Goal: Transaction & Acquisition: Purchase product/service

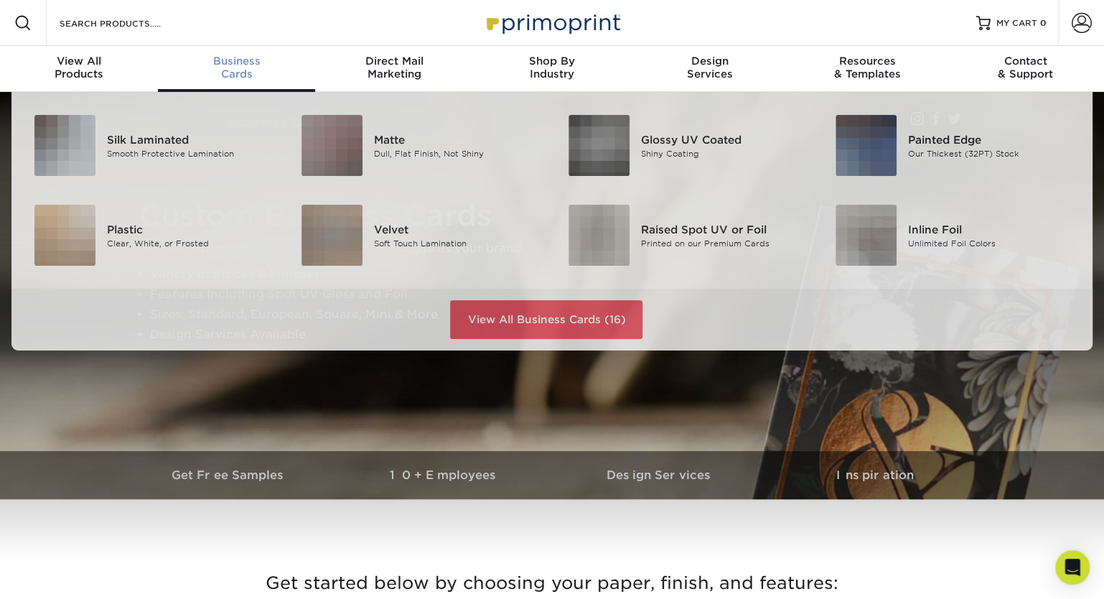
click at [253, 82] on link "Business Cards" at bounding box center [237, 69] width 158 height 46
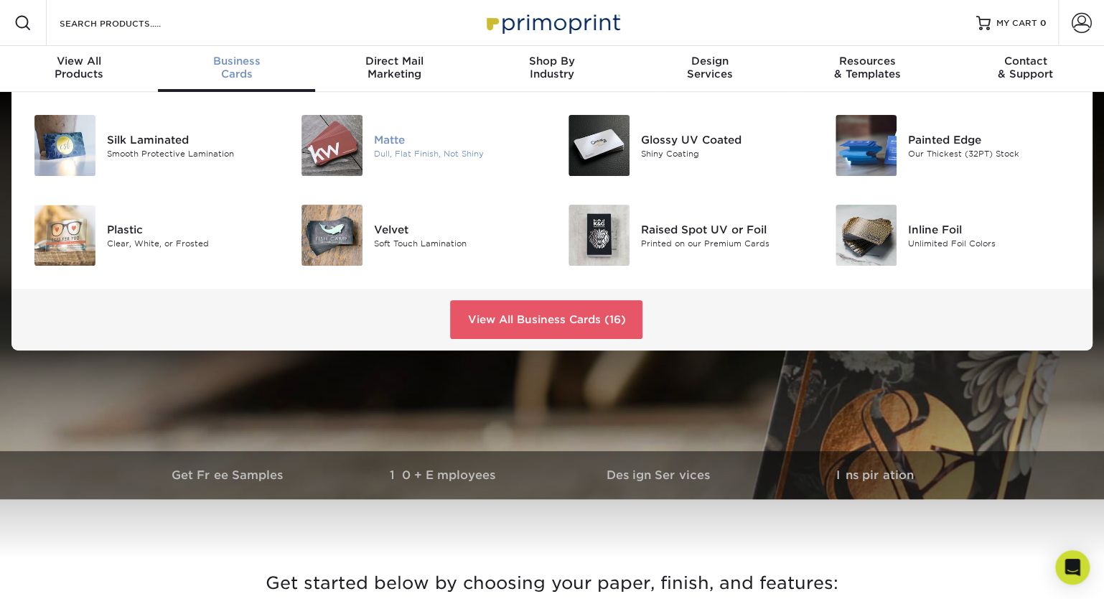
click at [337, 148] on img at bounding box center [331, 145] width 61 height 61
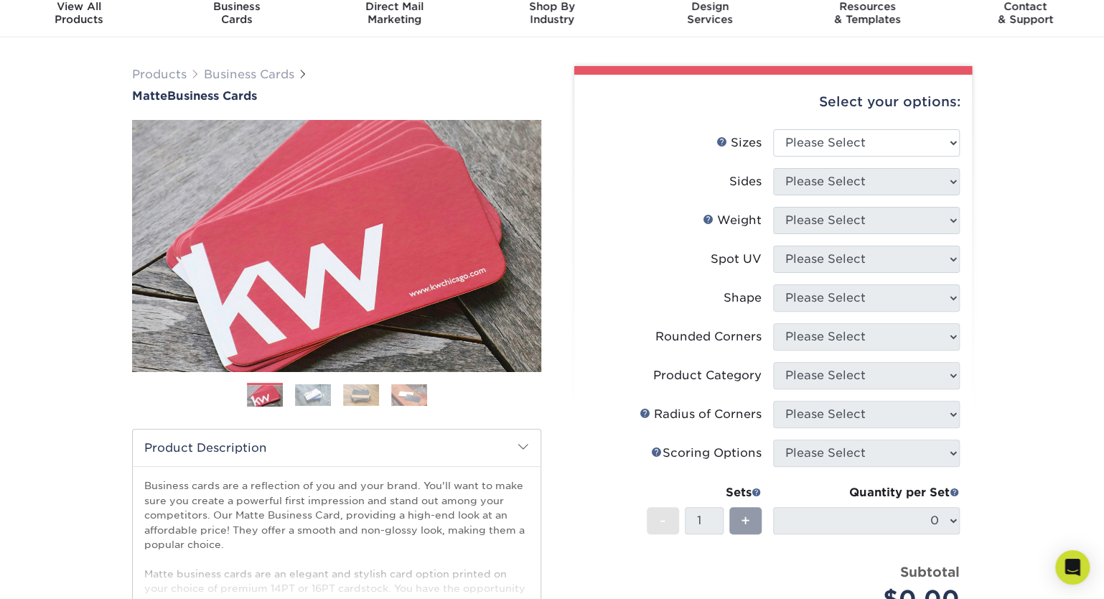
scroll to position [86, 0]
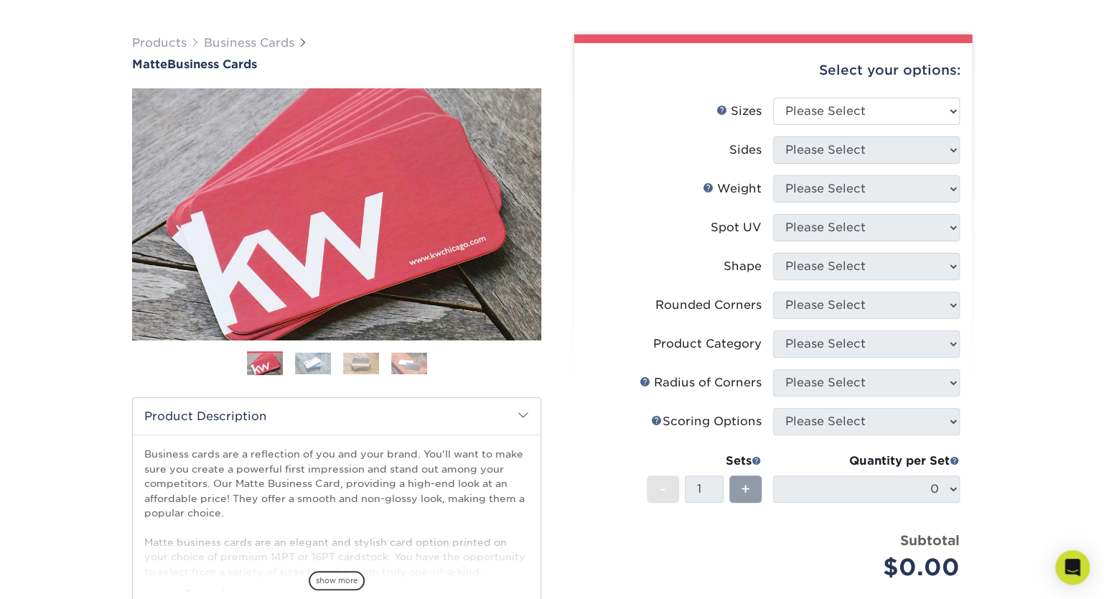
click at [323, 363] on img at bounding box center [313, 363] width 36 height 22
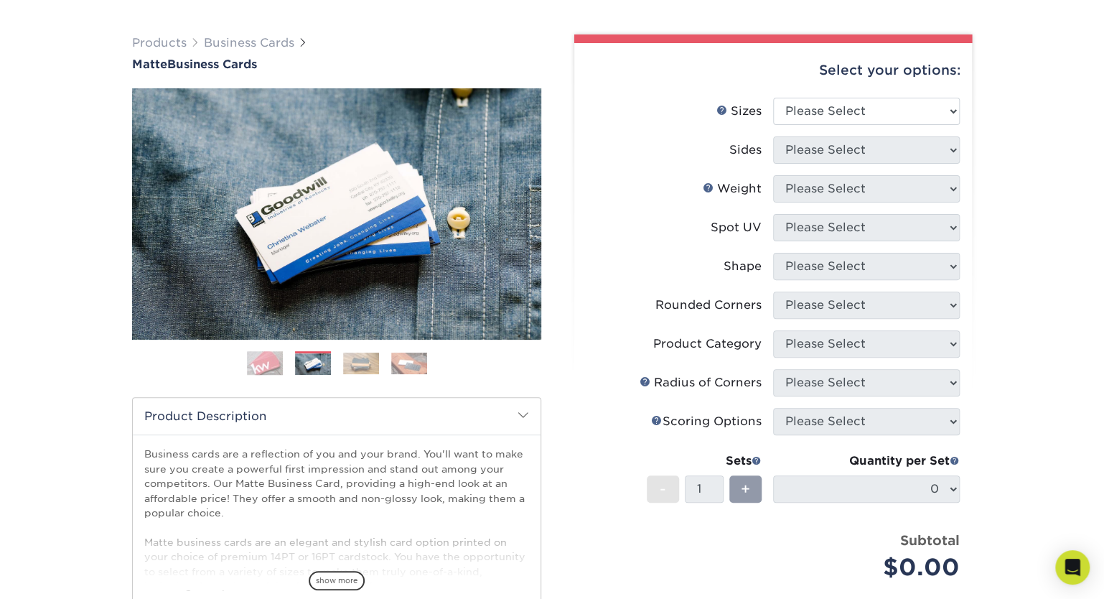
click at [366, 377] on ol at bounding box center [336, 368] width 409 height 34
click at [414, 365] on img at bounding box center [409, 363] width 36 height 22
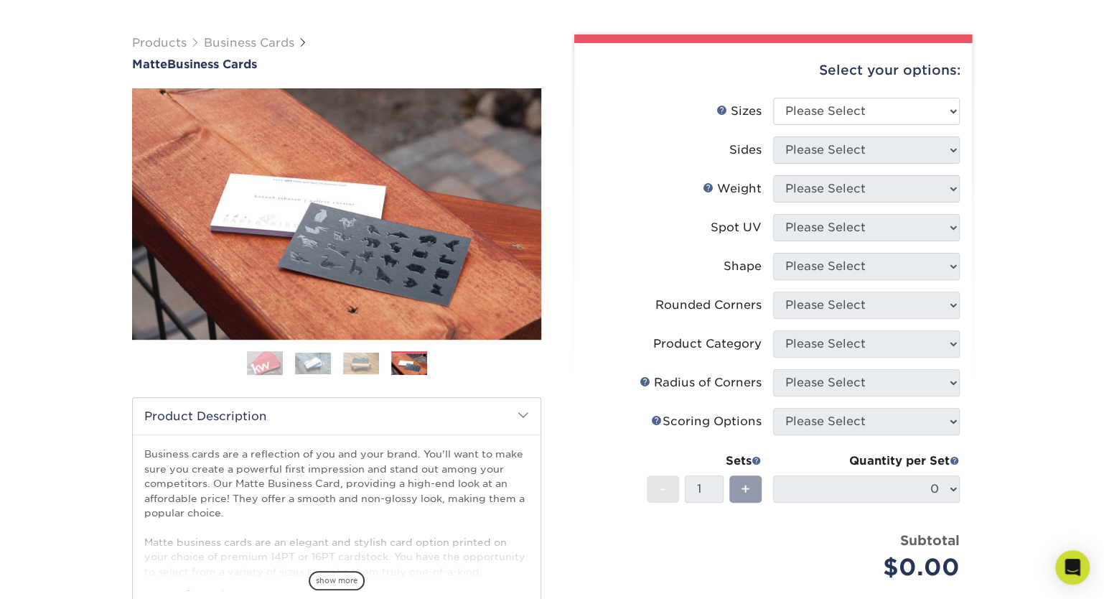
drag, startPoint x: 357, startPoint y: 358, endPoint x: 418, endPoint y: 367, distance: 61.0
click at [357, 358] on img at bounding box center [361, 363] width 36 height 22
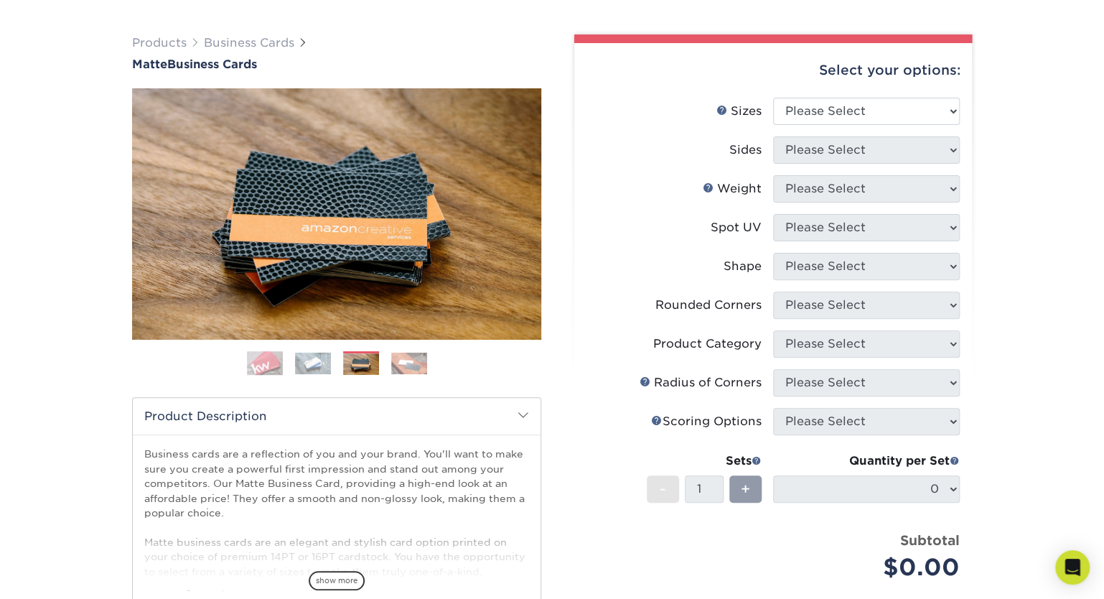
click at [805, 85] on div "Select your options:" at bounding box center [773, 70] width 375 height 55
click at [773, 98] on select "Please Select 1.5" x 3.5" - Mini 1.75" x 3.5" - Mini 2" x 2" - Square 2" x 3" -…" at bounding box center [866, 111] width 187 height 27
select select "2.00x3.50"
click option "2" x 3.5" - Standard" at bounding box center [0, 0] width 0 height 0
click at [689, 156] on label "Sides" at bounding box center [679, 149] width 187 height 27
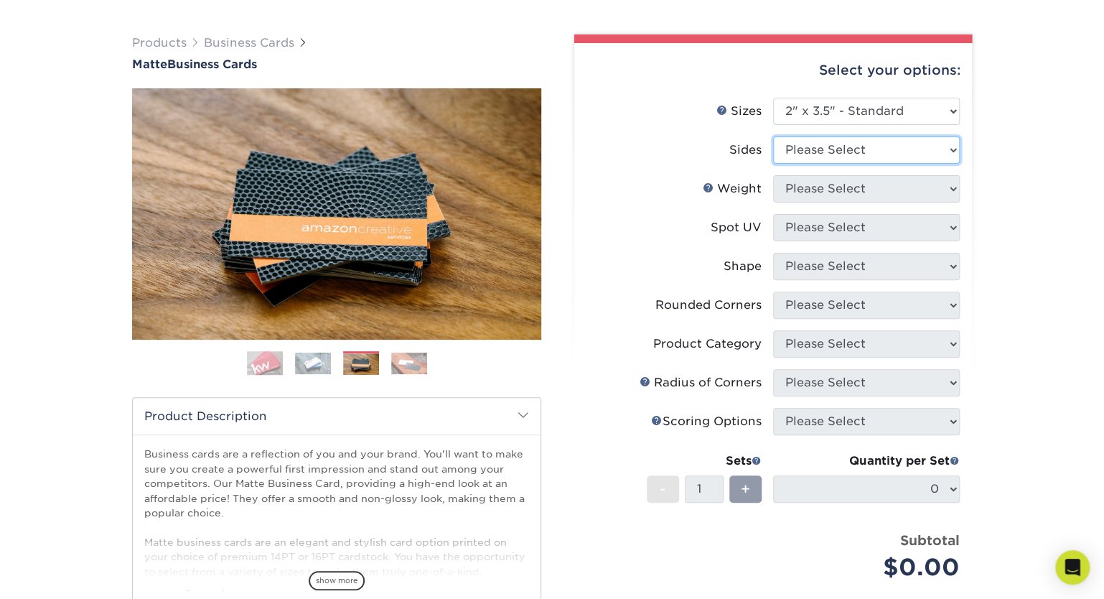
click at [773, 136] on select "Please Select Print Both Sides Print Front Only" at bounding box center [866, 149] width 187 height 27
select select "13abbda7-1d64-4f25-8bb2-c179b224825d"
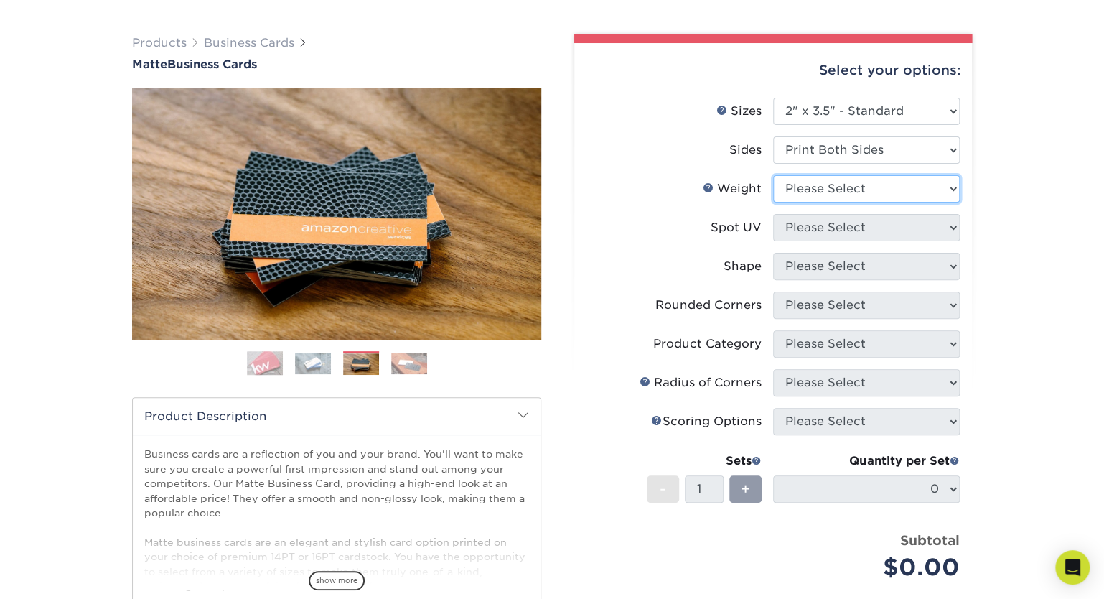
click at [773, 175] on select "Please Select 16PT 14PT" at bounding box center [866, 188] width 187 height 27
select select "16PT"
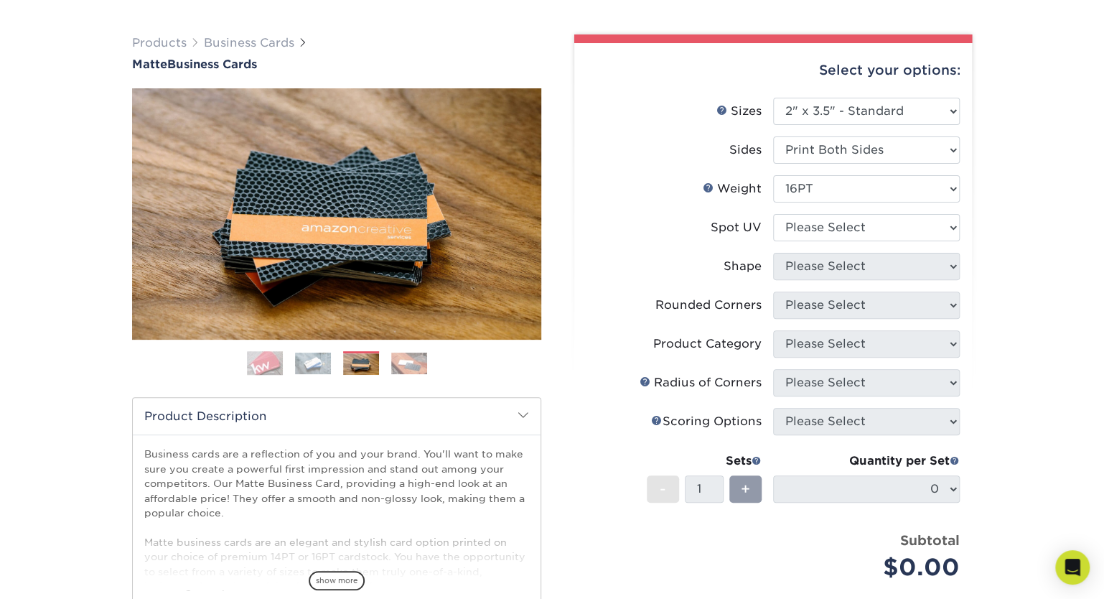
click at [618, 237] on label "Spot UV" at bounding box center [679, 227] width 187 height 27
click at [773, 214] on select "Please Select No Spot UV Front and Back (Both Sides) Front Only Back Only" at bounding box center [866, 227] width 187 height 27
select select "0"
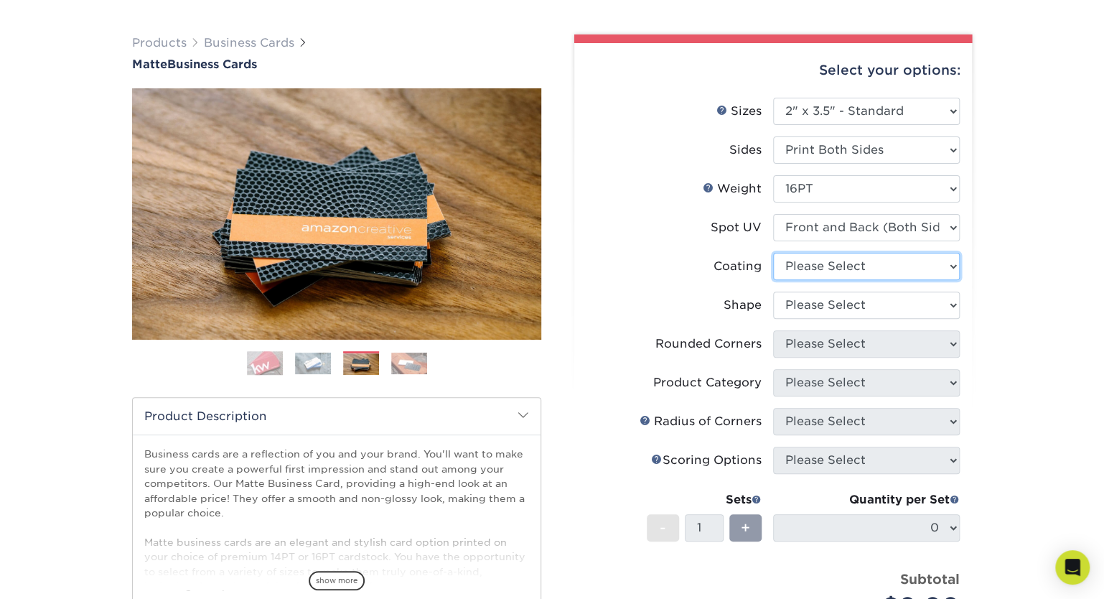
click at [773, 253] on select at bounding box center [866, 266] width 187 height 27
select select "121bb7b5-3b4d-429f-bd8d-bbf80e953313"
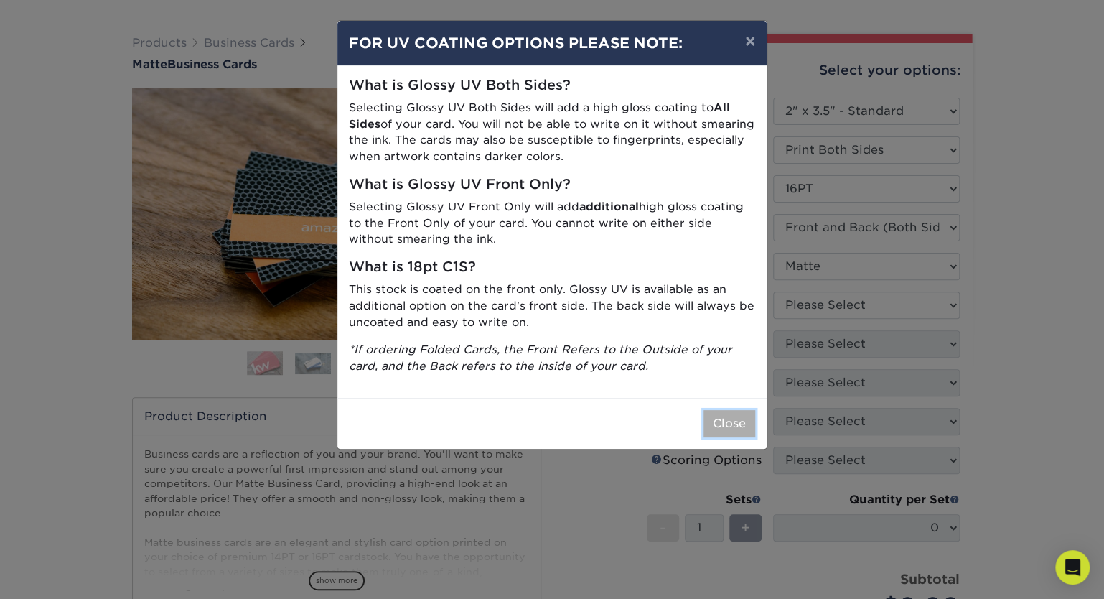
click at [736, 423] on button "Close" at bounding box center [729, 423] width 52 height 27
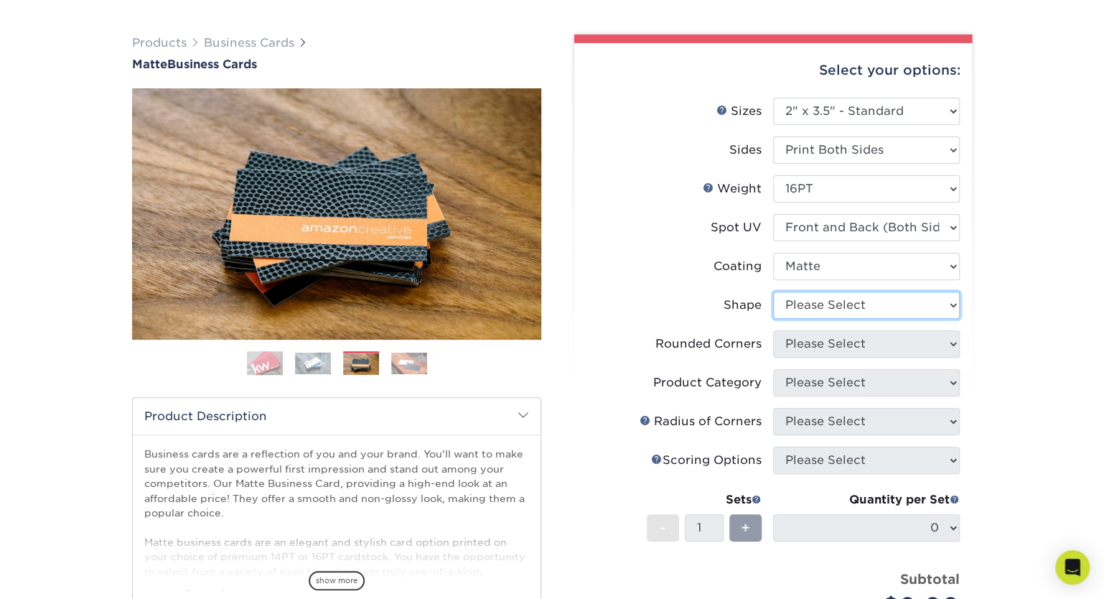
click at [773, 291] on select "Please Select Standard" at bounding box center [866, 304] width 187 height 27
select select "standard"
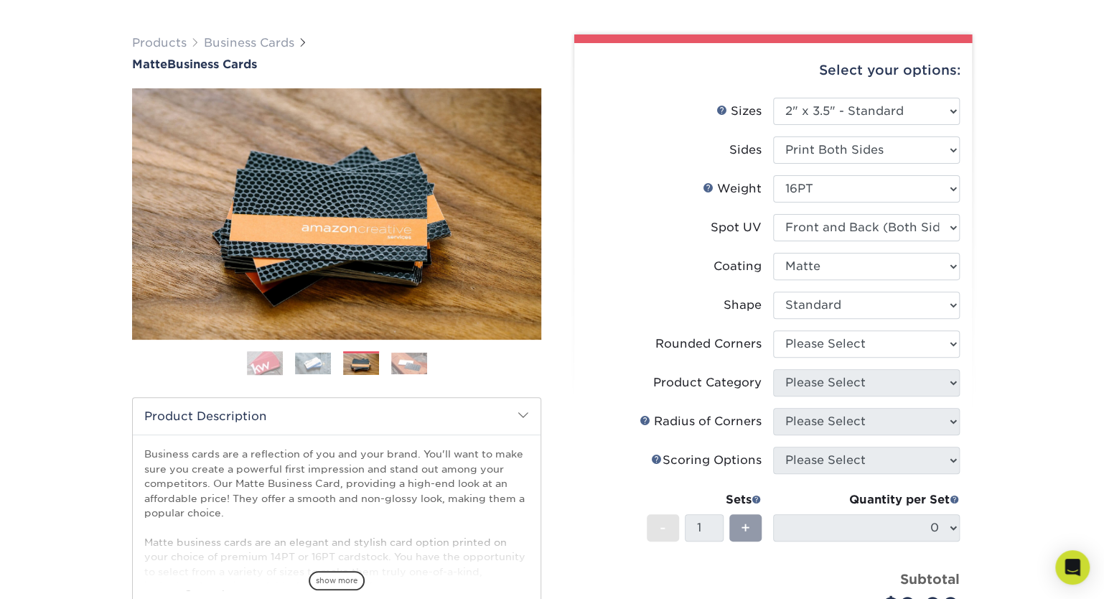
click at [733, 302] on div "Shape" at bounding box center [742, 304] width 38 height 17
click at [773, 330] on select "Please Select Yes - Round 2 Corners Yes - Round 4 Corners No" at bounding box center [866, 343] width 187 height 27
select select "0"
click option "No" at bounding box center [0, 0] width 0 height 0
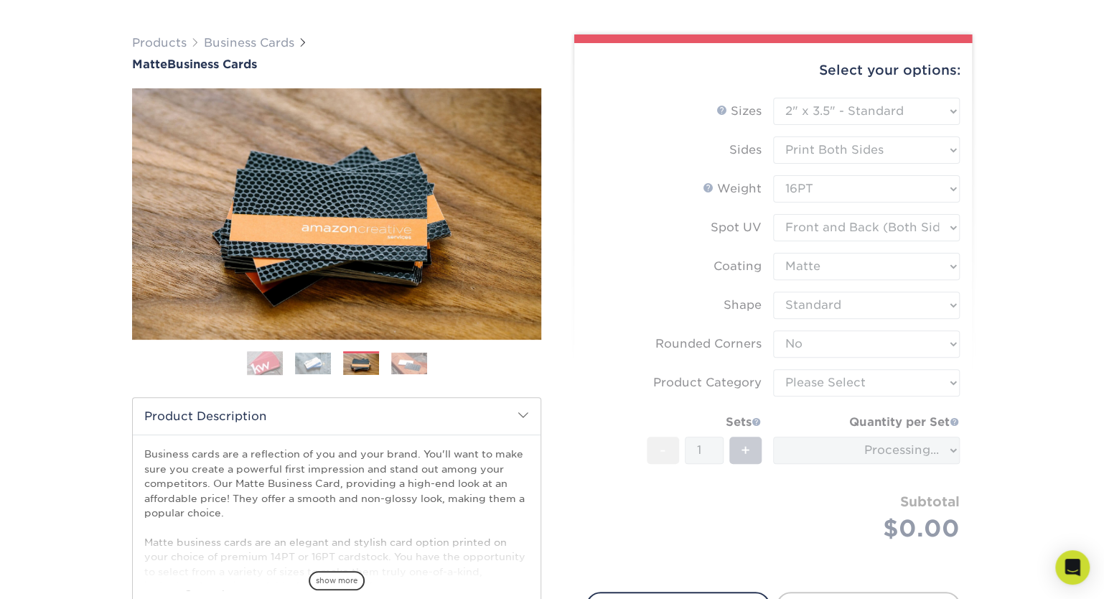
click at [687, 329] on form "Sizes Help Sizes Please Select 1.5" x 3.5" - Mini 1.75" x 3.5" - Mini 2" x 2" -…" at bounding box center [773, 336] width 375 height 477
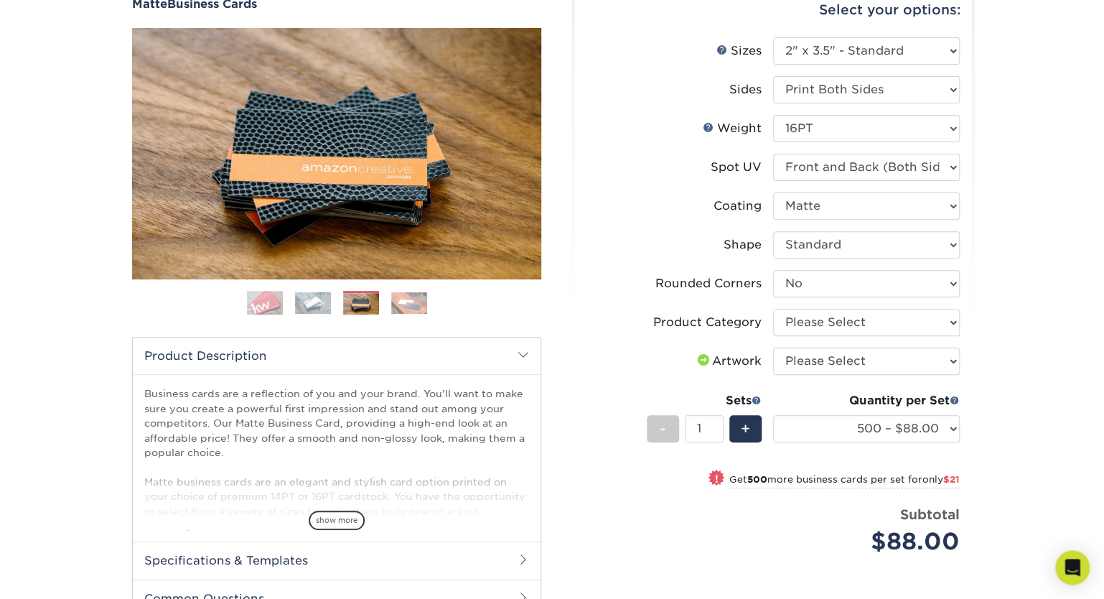
scroll to position [172, 0]
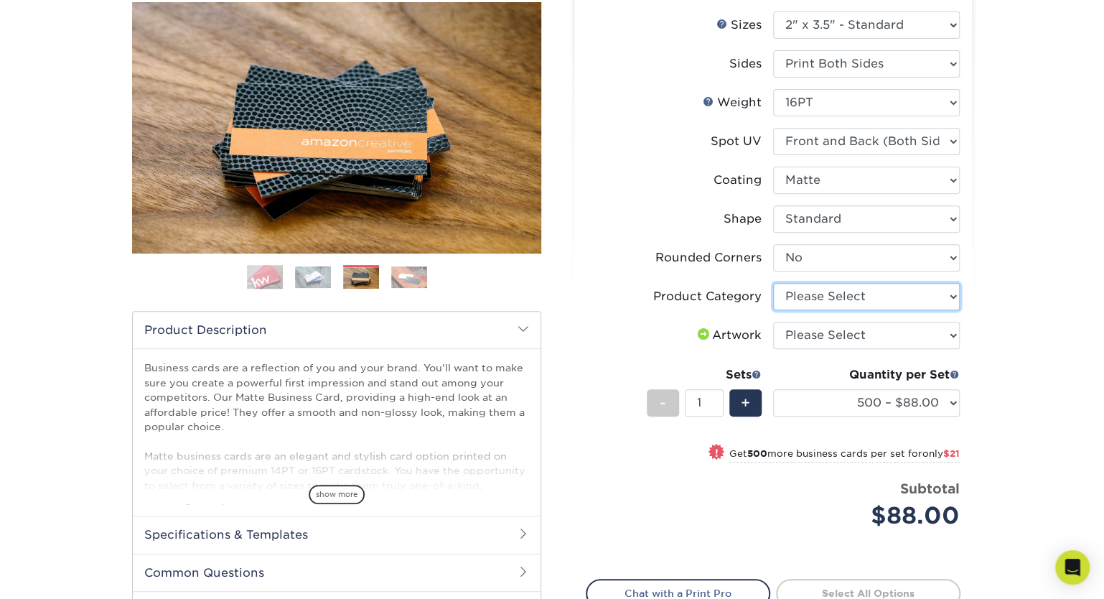
click at [773, 283] on select "Please Select Business Cards" at bounding box center [866, 296] width 187 height 27
click at [667, 268] on label "Rounded Corners" at bounding box center [679, 257] width 187 height 27
click at [773, 283] on select "Please Select Business Cards" at bounding box center [866, 296] width 187 height 27
click at [627, 246] on label "Rounded Corners" at bounding box center [679, 257] width 187 height 27
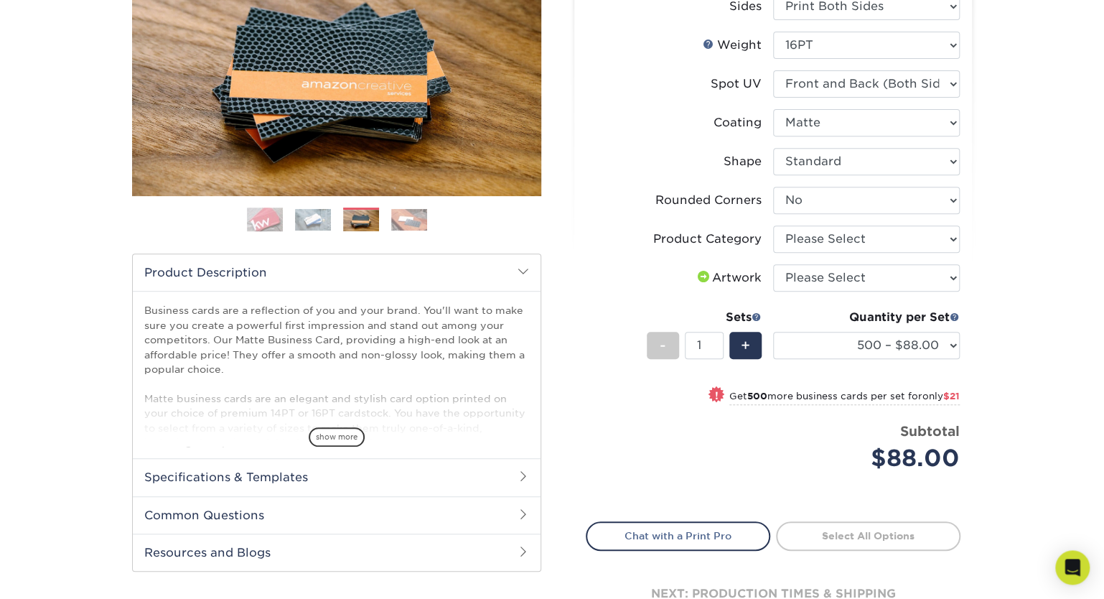
scroll to position [258, 0]
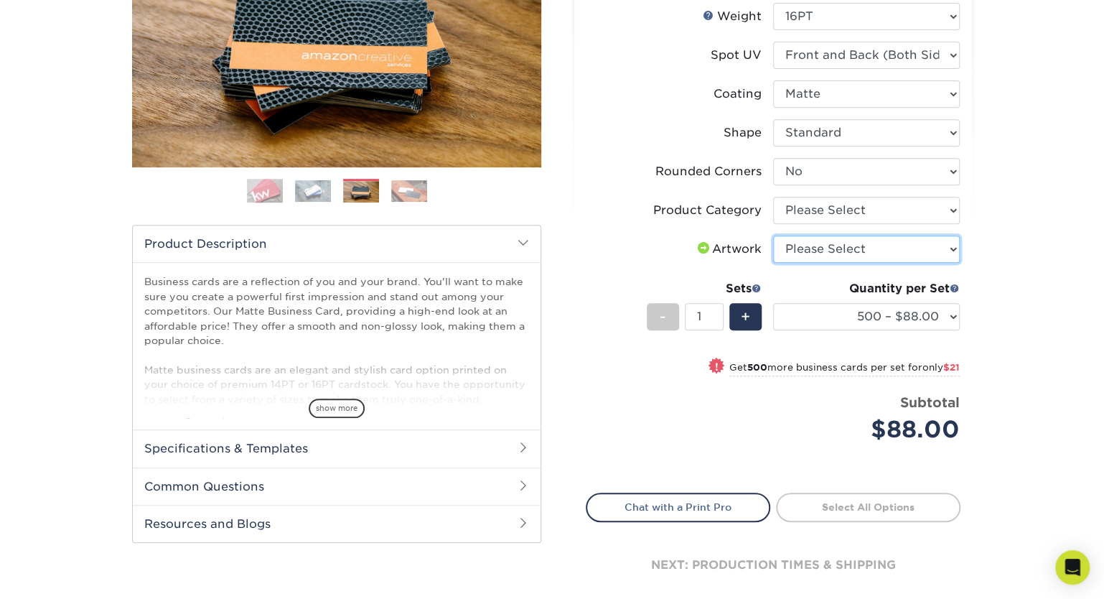
click at [773, 235] on select "Please Select I will upload files I need a design - $100" at bounding box center [866, 248] width 187 height 27
select select "upload"
click option "I will upload files" at bounding box center [0, 0] width 0 height 0
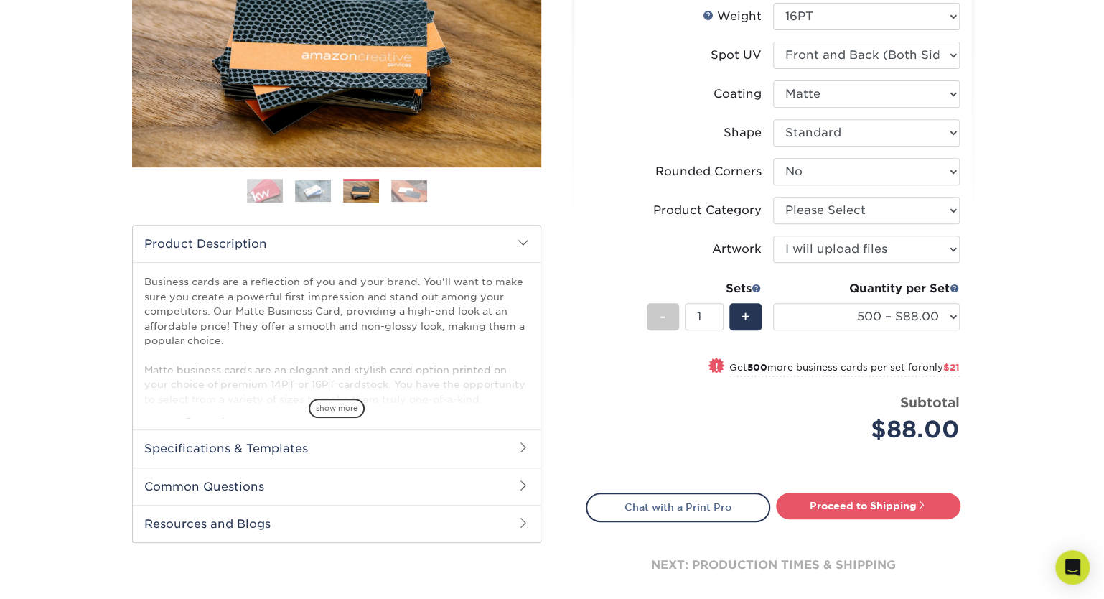
click at [572, 359] on div "Select your options: Sizes Help Sizes Sides 16PT" at bounding box center [767, 240] width 409 height 757
click at [336, 413] on span "show more" at bounding box center [337, 407] width 56 height 19
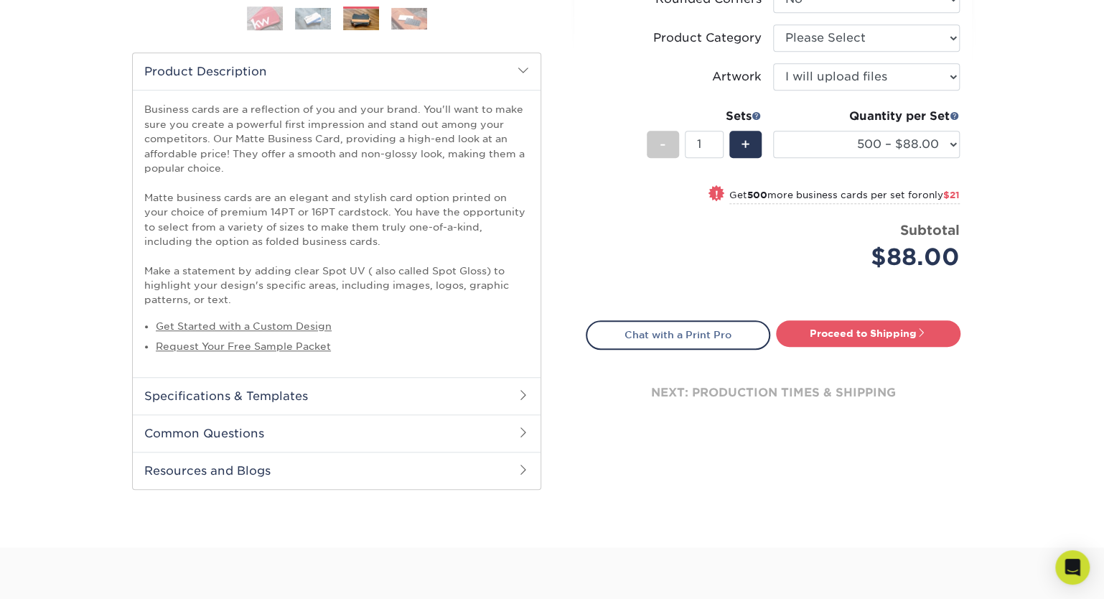
scroll to position [0, 0]
